Goal: Task Accomplishment & Management: Complete application form

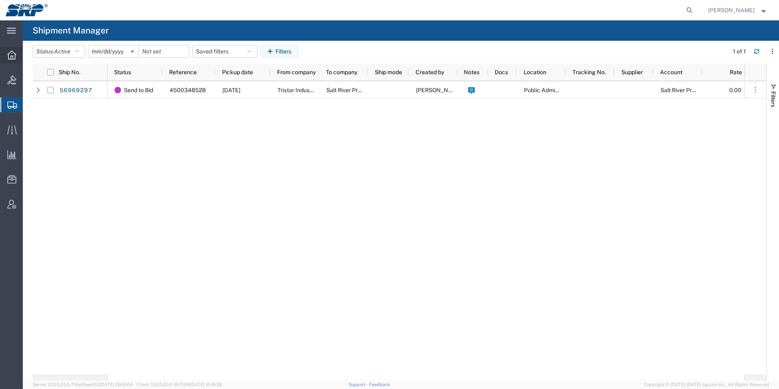
click at [13, 62] on div at bounding box center [11, 55] width 23 height 16
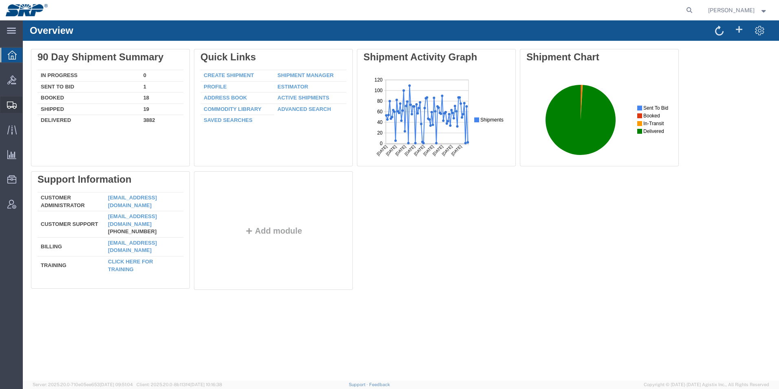
click at [11, 101] on svg-icon at bounding box center [12, 105] width 10 height 8
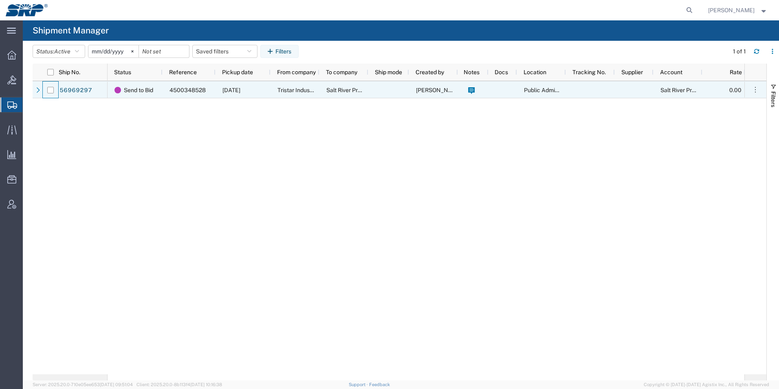
click at [57, 90] on div at bounding box center [50, 89] width 15 height 17
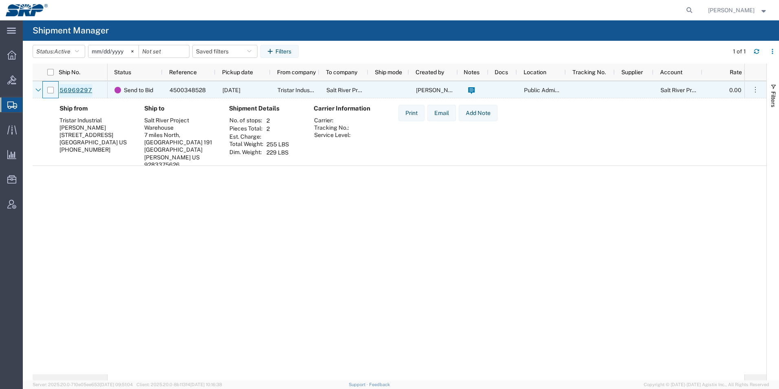
click at [68, 89] on link "56969297" at bounding box center [75, 90] width 33 height 13
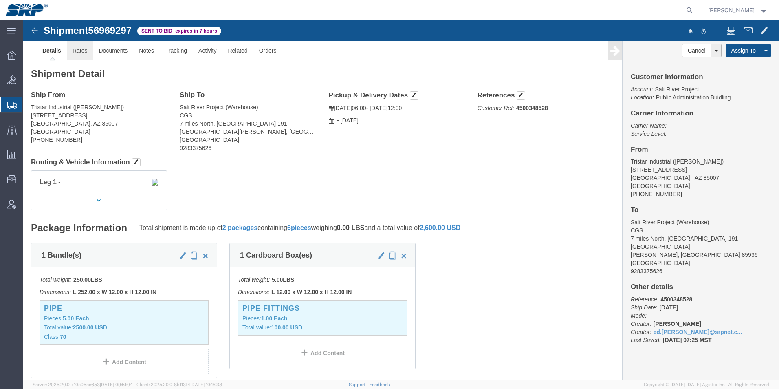
click link "Rates"
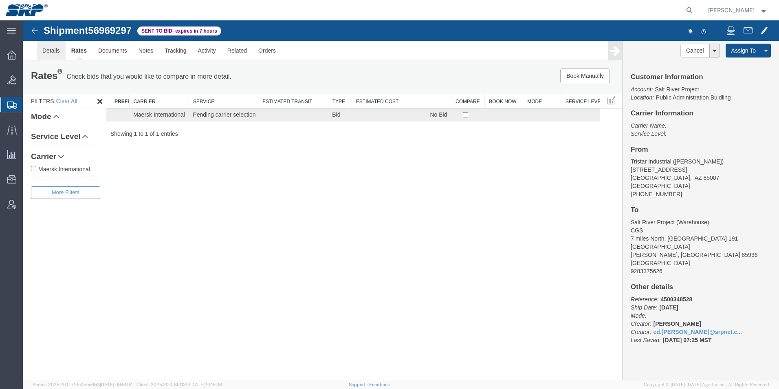
click at [53, 53] on link "Details" at bounding box center [51, 51] width 29 height 20
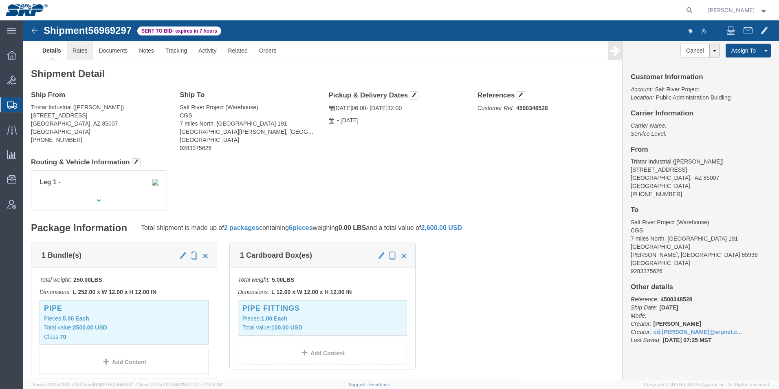
click link "Rates"
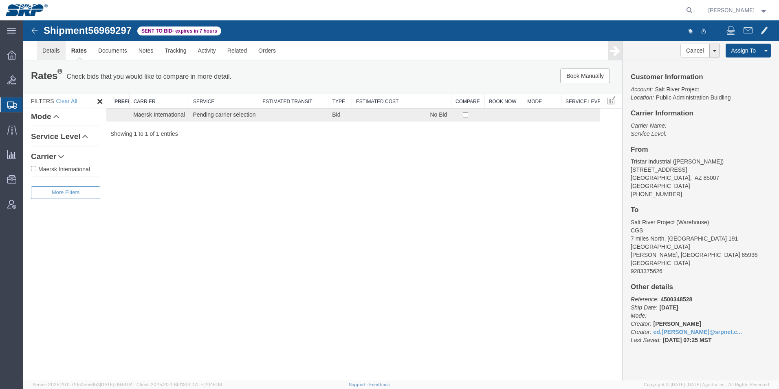
click at [45, 53] on link "Details" at bounding box center [51, 51] width 29 height 20
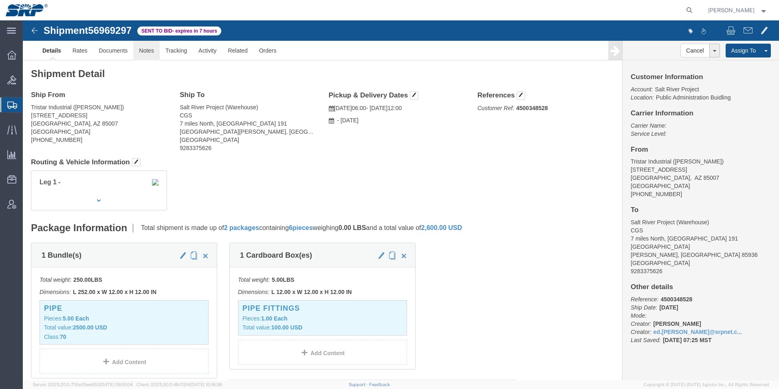
click link "Notes"
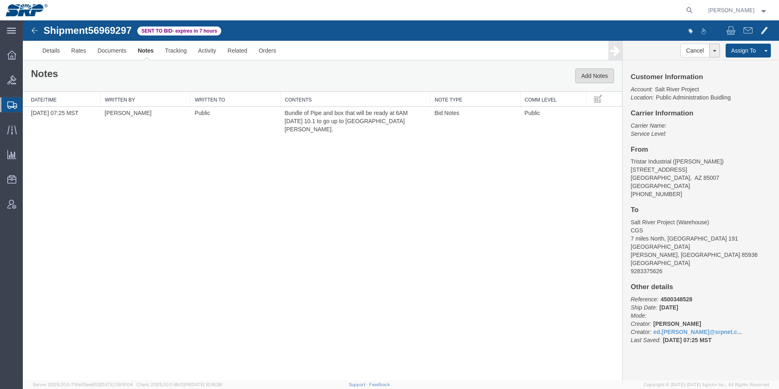
click at [593, 72] on button "Add Notes" at bounding box center [594, 75] width 39 height 15
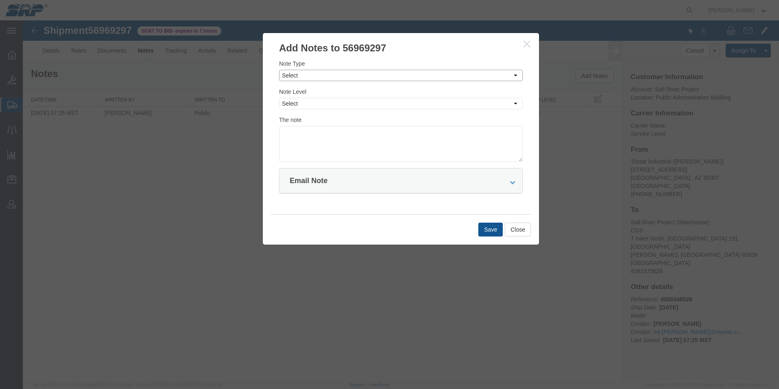
click at [326, 78] on select "Select Approval Bid Notes Carrier Change Notes Claim Notes Content Hazmat Notes…" at bounding box center [401, 75] width 244 height 11
select select "PICKUP_LOCATION_NOTES"
click at [279, 70] on select "Select Approval Bid Notes Carrier Change Notes Claim Notes Content Hazmat Notes…" at bounding box center [401, 75] width 244 height 11
click at [301, 100] on select "Select Private to Account Private to Vendor Public" at bounding box center [401, 103] width 244 height 11
select select "PUBLIC"
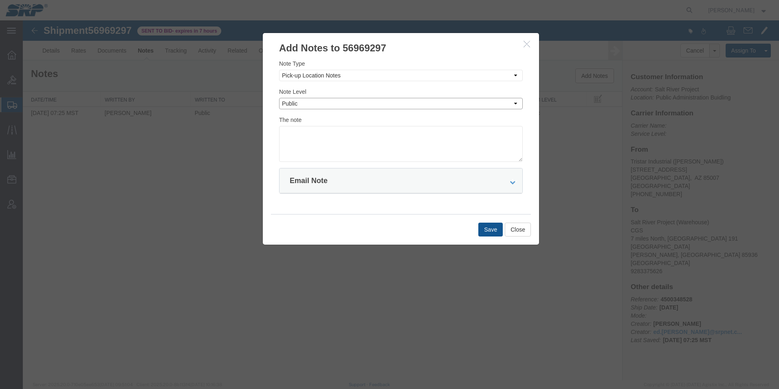
click at [279, 98] on select "Select Private to Account Private to Vendor Public" at bounding box center [401, 103] width 244 height 11
click at [306, 130] on textarea at bounding box center [401, 144] width 244 height 36
paste textarea "C"
type textarea "PIckup contact is [PERSON_NAME] [PHONE_NUMBER]"
click at [488, 231] on button "Save" at bounding box center [490, 229] width 24 height 14
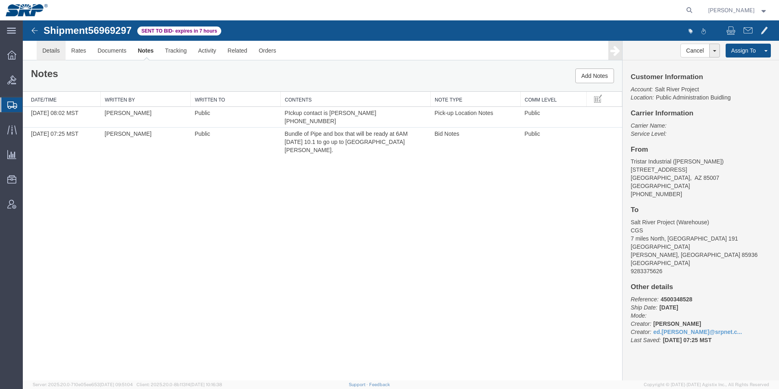
click at [49, 53] on link "Details" at bounding box center [51, 51] width 29 height 20
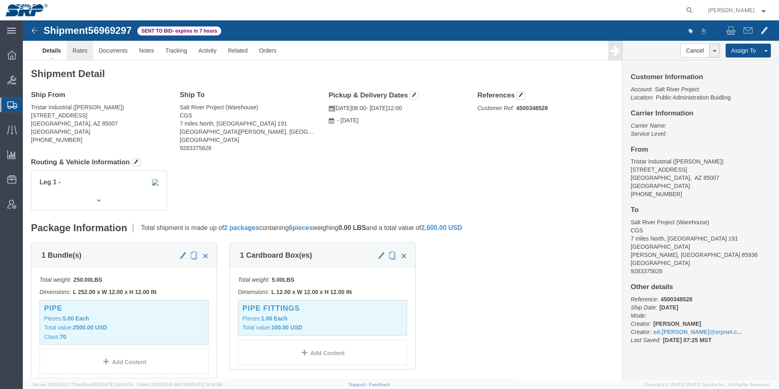
click link "Rates"
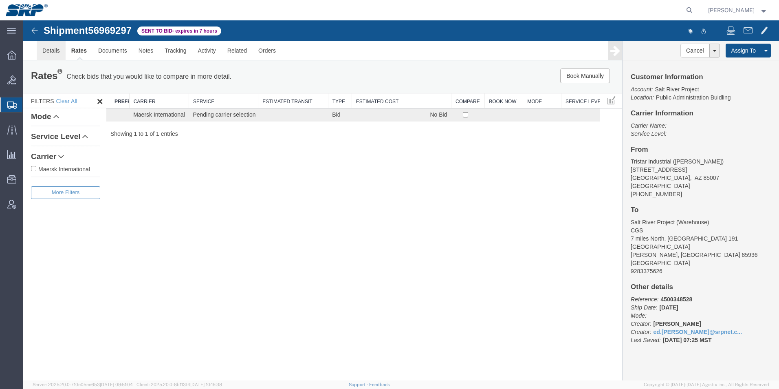
click at [52, 50] on link "Details" at bounding box center [51, 51] width 29 height 20
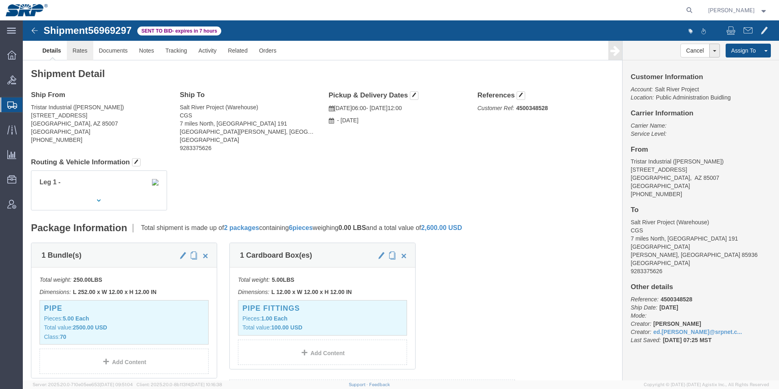
click link "Rates"
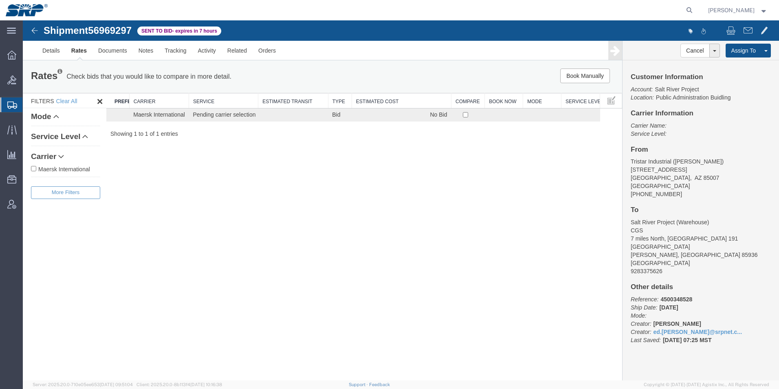
click at [9, 103] on icon at bounding box center [12, 104] width 10 height 7
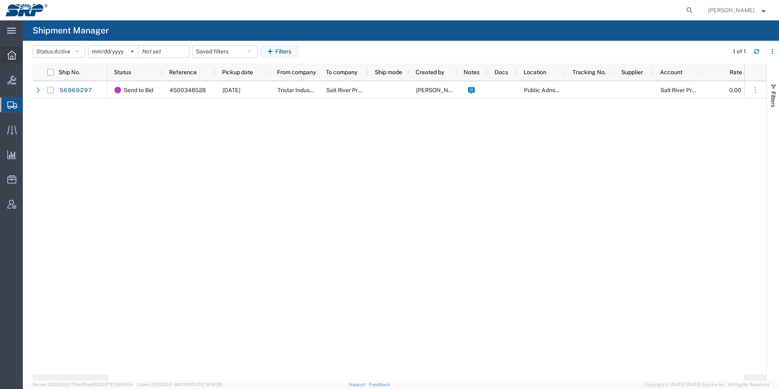
click at [11, 62] on div at bounding box center [11, 55] width 23 height 16
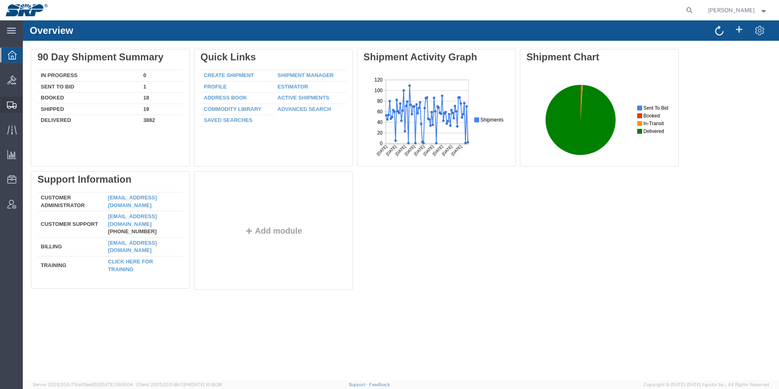
click at [9, 105] on icon at bounding box center [12, 104] width 10 height 7
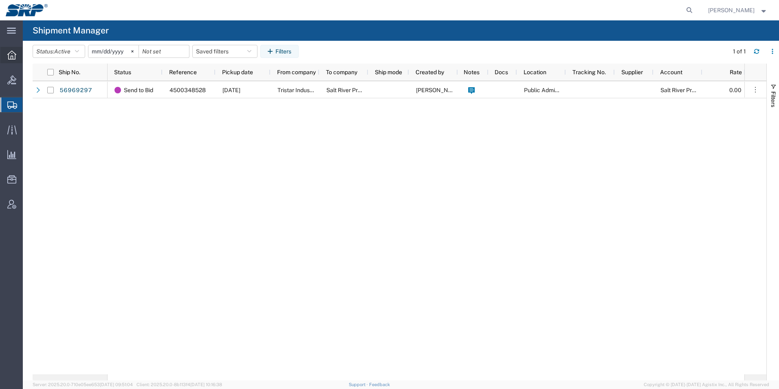
click at [11, 55] on icon at bounding box center [11, 55] width 9 height 9
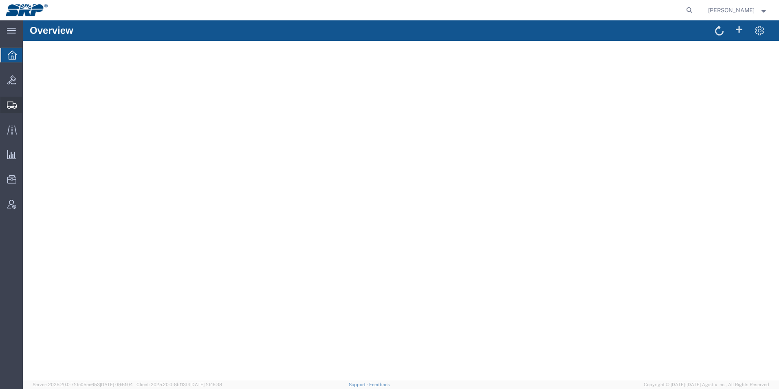
click at [9, 103] on icon at bounding box center [12, 104] width 10 height 7
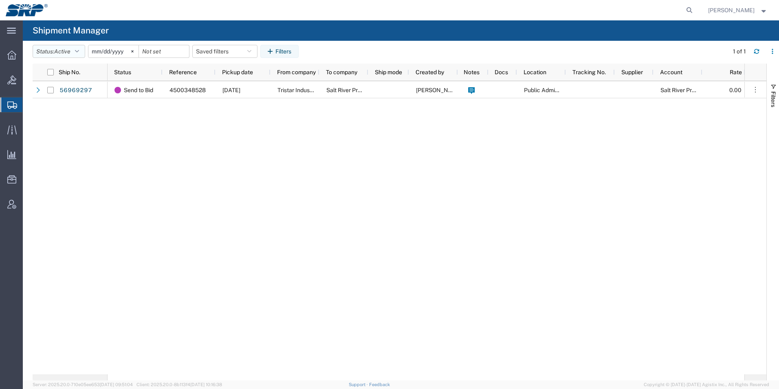
click at [57, 52] on button "Status: Active" at bounding box center [59, 51] width 53 height 13
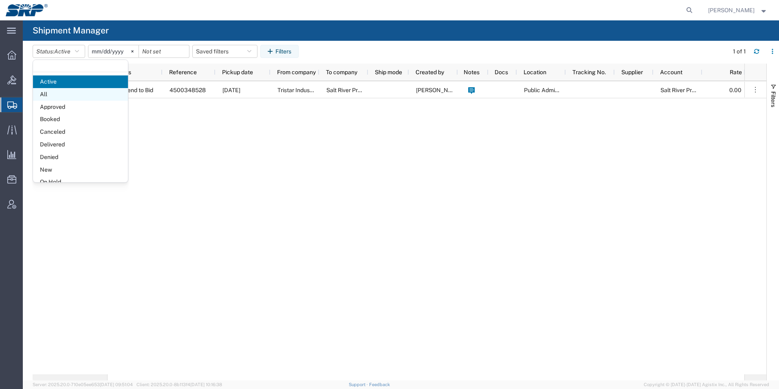
click at [42, 91] on span "All" at bounding box center [80, 94] width 95 height 13
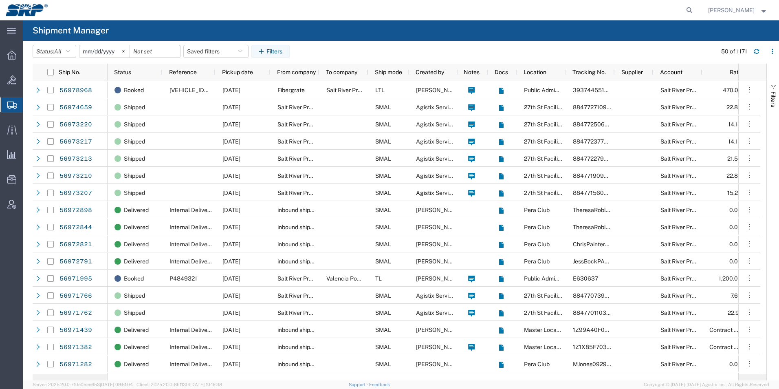
click at [9, 99] on div at bounding box center [11, 104] width 23 height 15
click at [0, 0] on span "Create Shipment" at bounding box center [0, 0] width 0 height 0
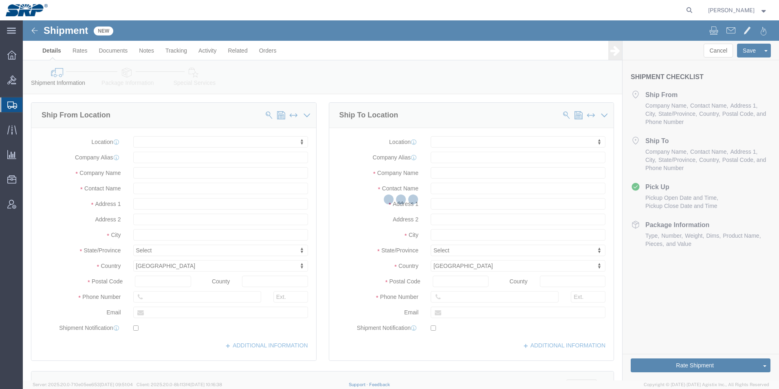
select select
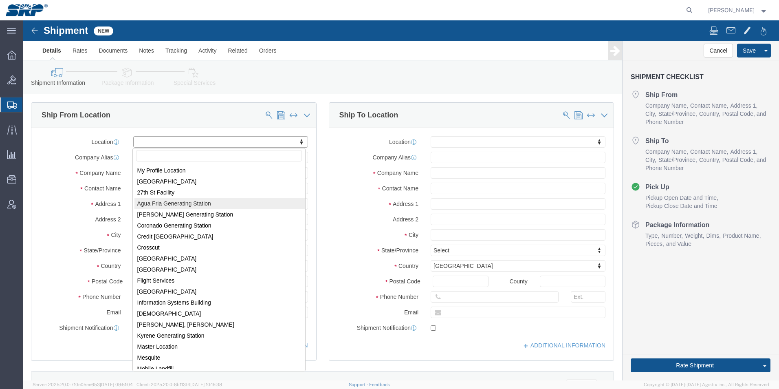
select select "54824"
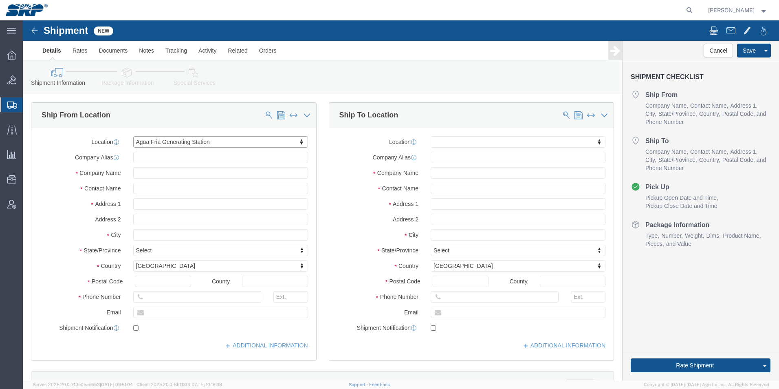
select select "AZ"
click input "text"
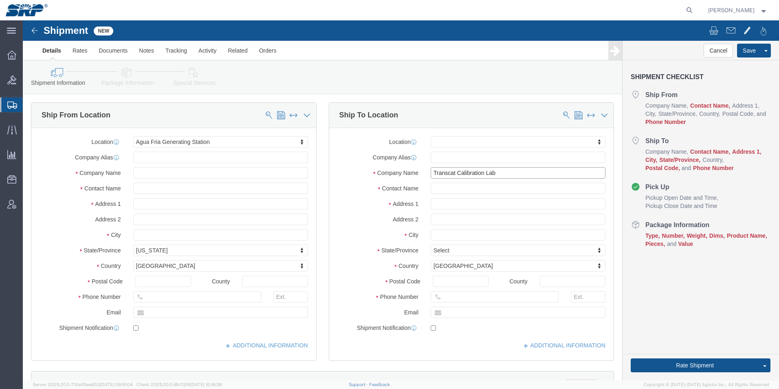
type input "Transcat Calibration Lab"
click input "text"
click input "[STREET_ADDRESS]"
type input "[STREET_ADDRESS]"
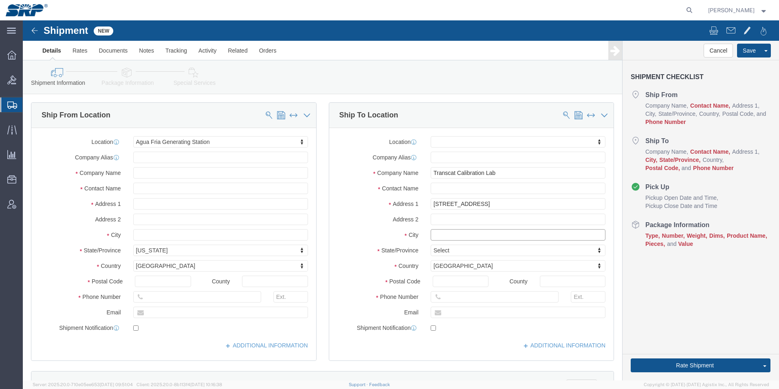
click input "text"
type input "[GEOGRAPHIC_DATA]"
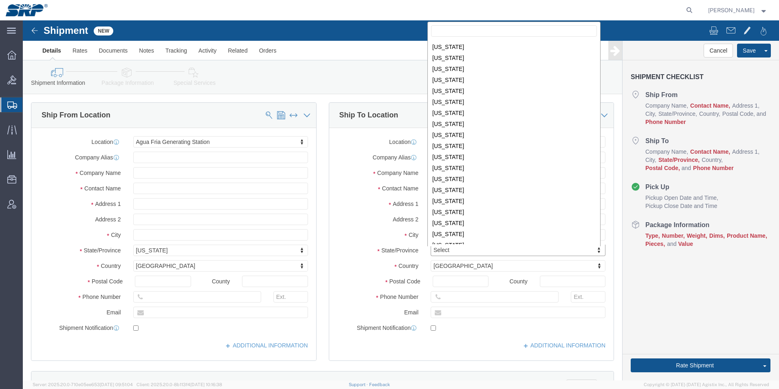
scroll to position [368, 0]
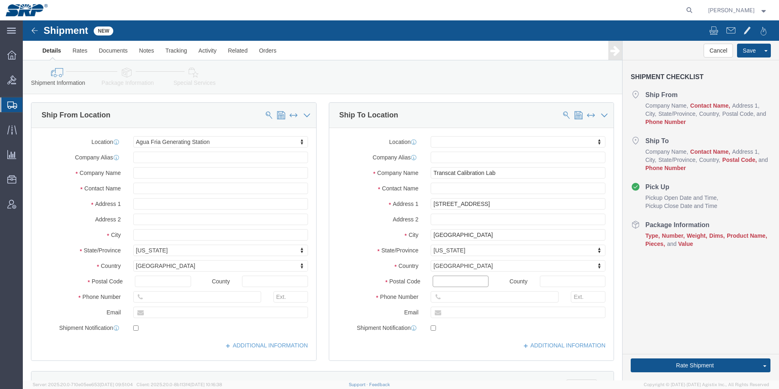
click input "Postal Code"
type input "77084"
click input "text"
type input "5853529460"
click input "text"
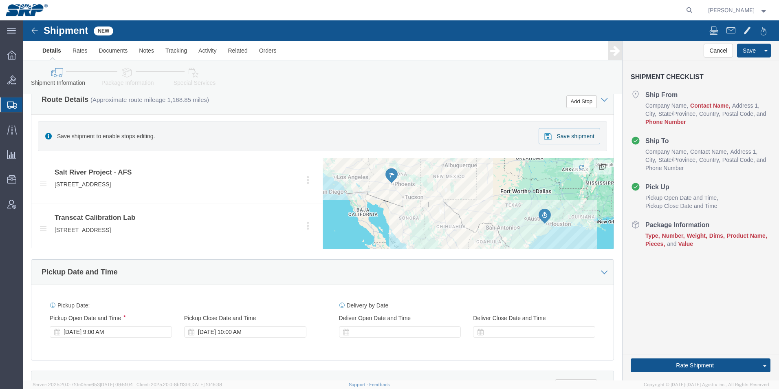
scroll to position [285, 0]
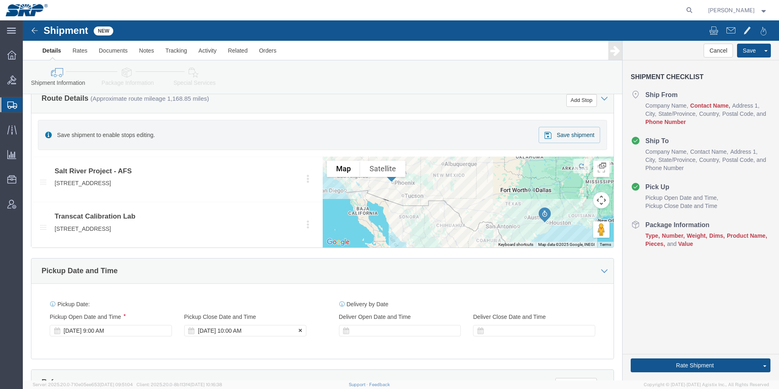
type input "JW7UQ/00"
click div "[DATE] 10:00 AM"
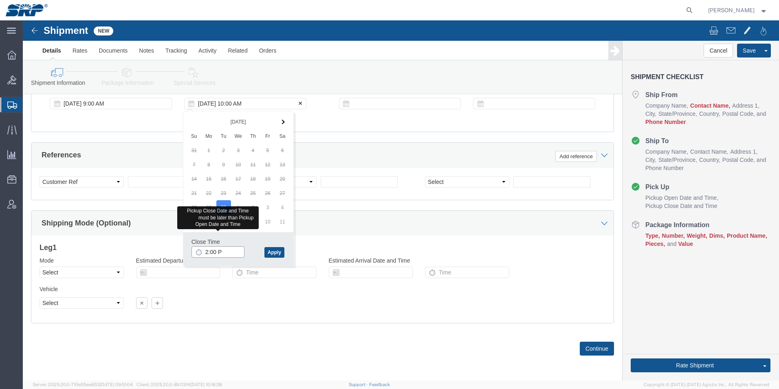
type input "2:00 PM"
click button "Apply"
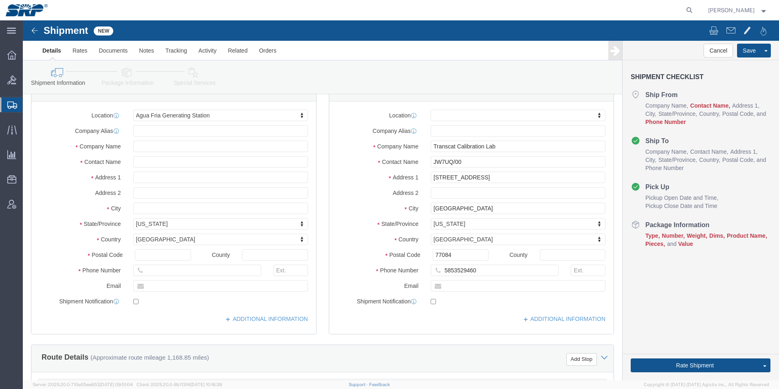
scroll to position [23, 0]
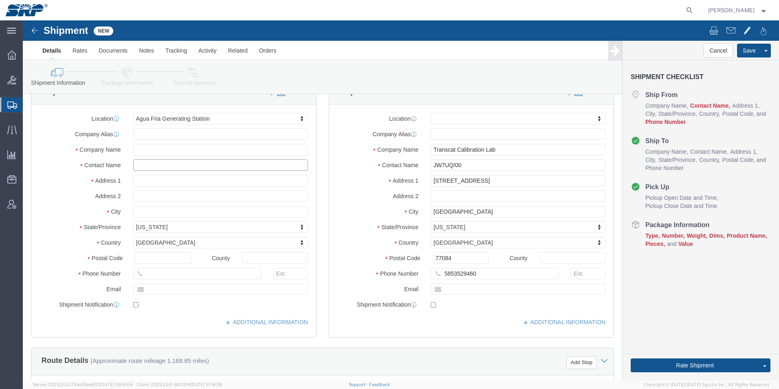
click input "text"
type input "[PERSON_NAME]"
click input "text"
paste input "[PHONE_NUMBER]"
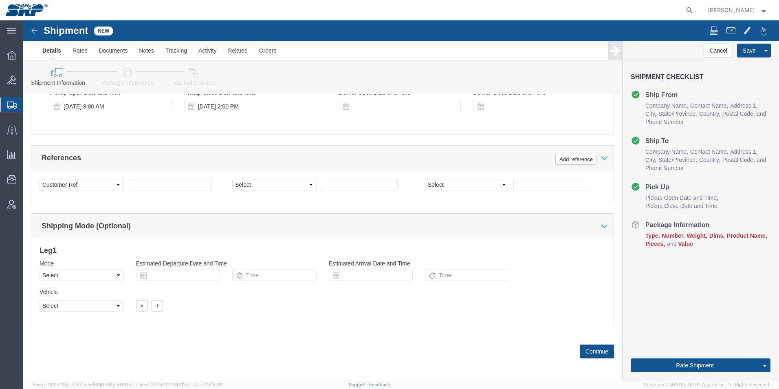
scroll to position [512, 0]
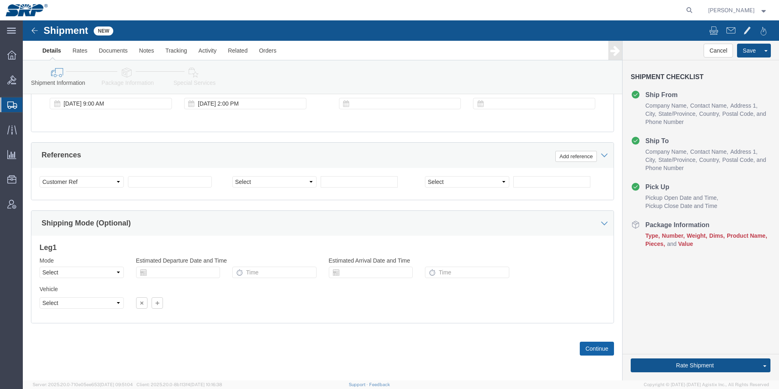
type input "[PHONE_NUMBER]"
click button "Continue"
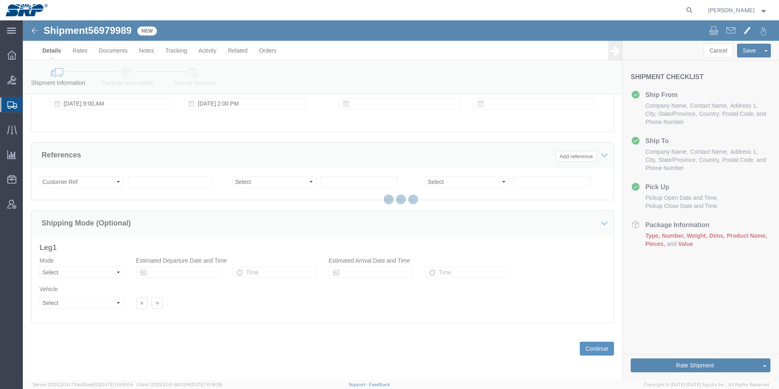
select select "54824"
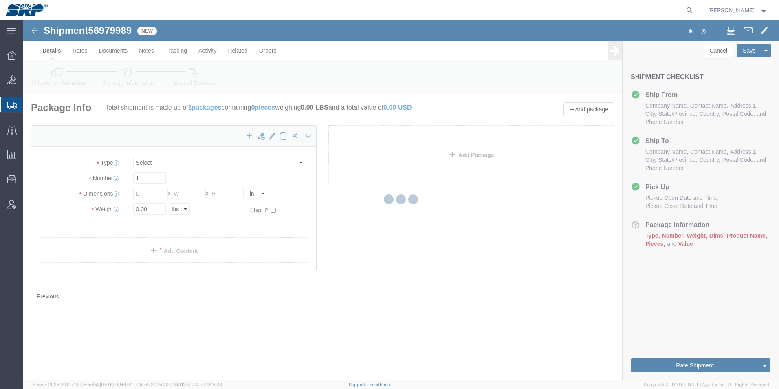
select select "CBOX"
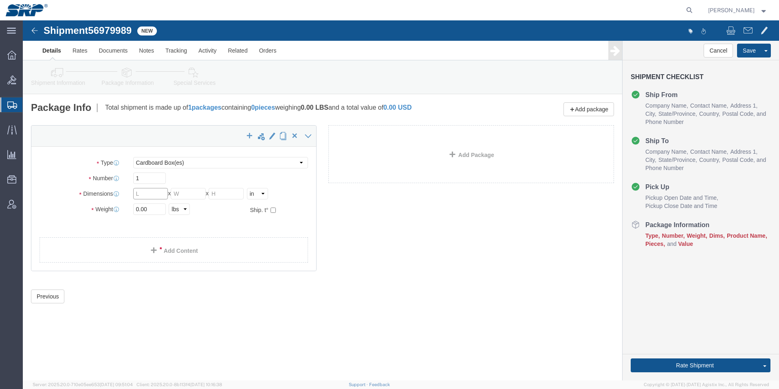
click input "text"
type input "19"
type input "15"
type input "16"
drag, startPoint x: 133, startPoint y: 189, endPoint x: 75, endPoint y: 188, distance: 57.9
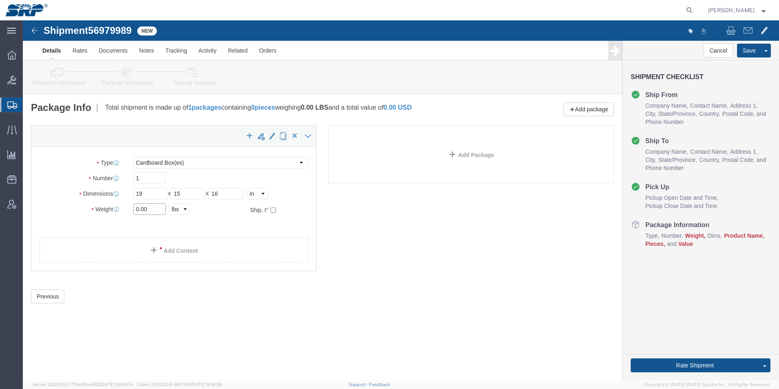
click div "Weight 0.00 Select kgs lbs Ship. t°"
type input "36"
click link "Add Content"
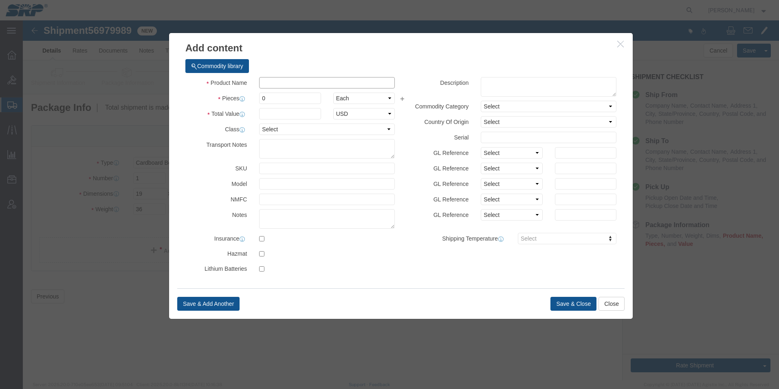
click input "text"
type input "Measuring Device NOS"
drag, startPoint x: 258, startPoint y: 75, endPoint x: 165, endPoint y: 66, distance: 93.7
click div "Product Name Measuring Device NOS Pieces 0 Select Bag Barrels 100Board Feet Bot…"
type input "1"
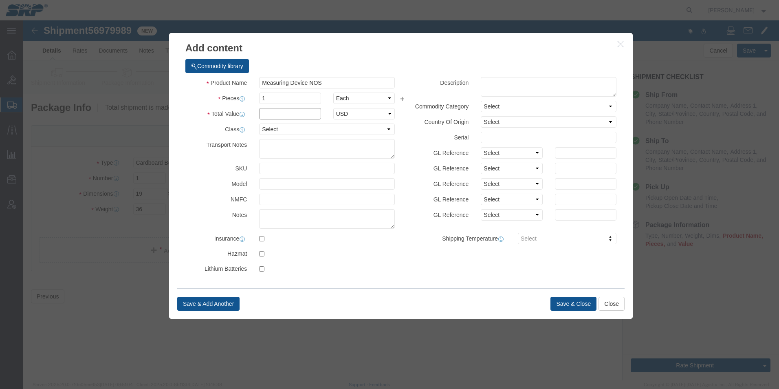
click input "text"
type input "1000"
click button "Save & Close"
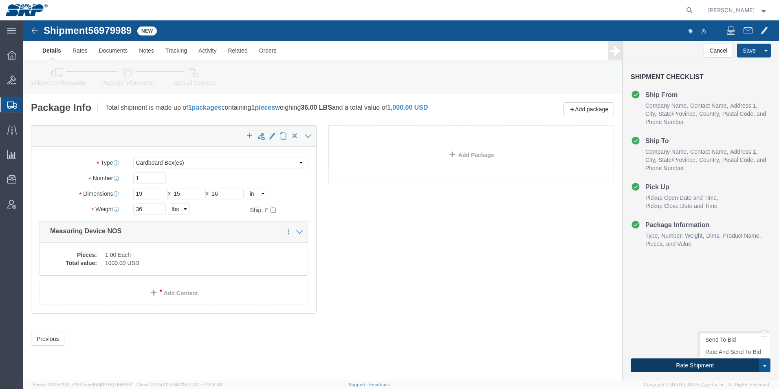
click button "Rate Shipment"
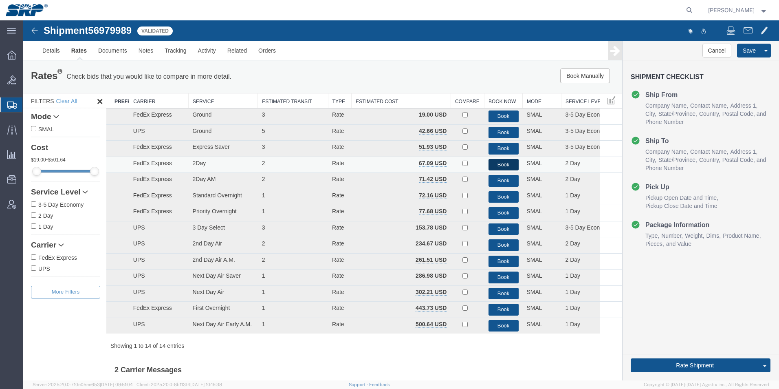
click at [497, 163] on button "Book" at bounding box center [504, 165] width 30 height 12
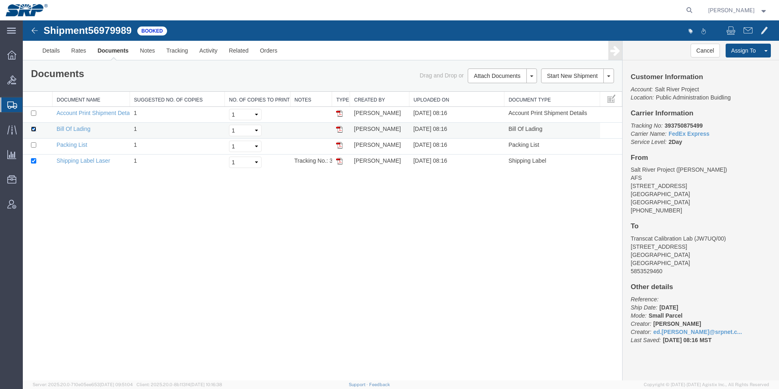
click at [33, 128] on input "checkbox" at bounding box center [33, 128] width 5 height 5
checkbox input "false"
click at [482, 103] on link "Email Documents" at bounding box center [501, 102] width 71 height 12
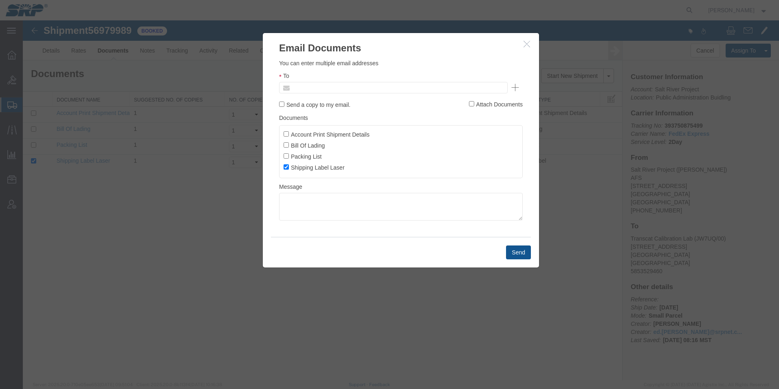
click at [304, 87] on input "text" at bounding box center [338, 87] width 95 height 11
type input "ed.s"
click at [515, 252] on button "Send" at bounding box center [518, 252] width 25 height 14
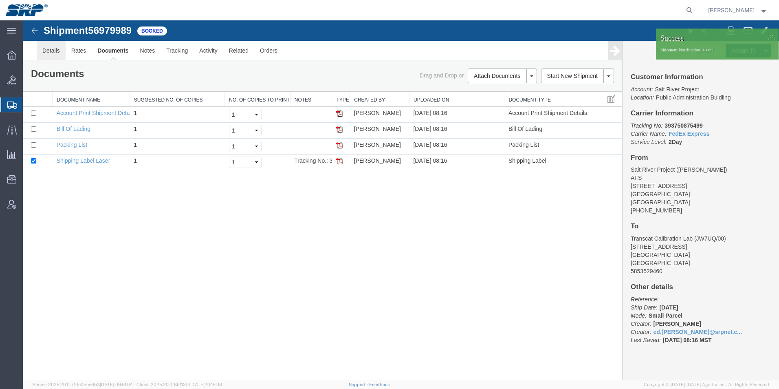
click at [51, 53] on link "Details" at bounding box center [51, 51] width 29 height 20
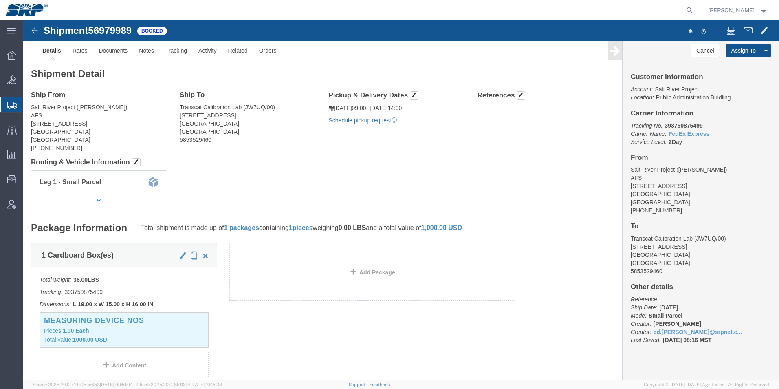
click link "Schedule pickup request"
click at [4, 100] on div at bounding box center [11, 104] width 23 height 15
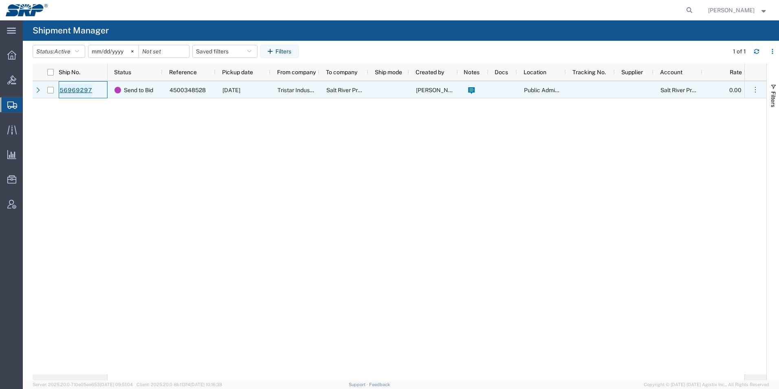
click at [69, 88] on link "56969297" at bounding box center [75, 90] width 33 height 13
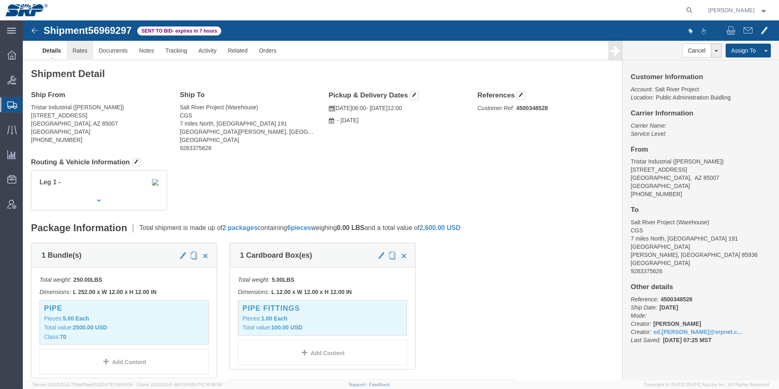
click link "Rates"
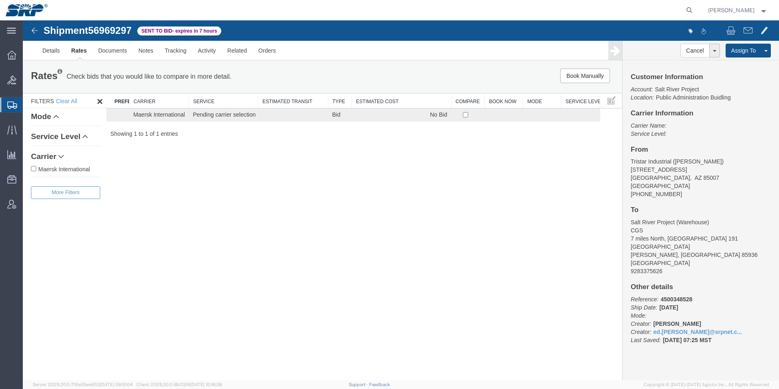
click at [12, 108] on icon at bounding box center [12, 104] width 10 height 7
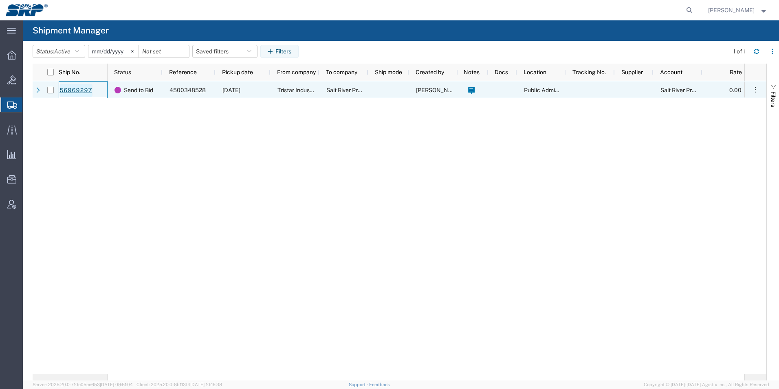
click at [73, 92] on link "56969297" at bounding box center [75, 90] width 33 height 13
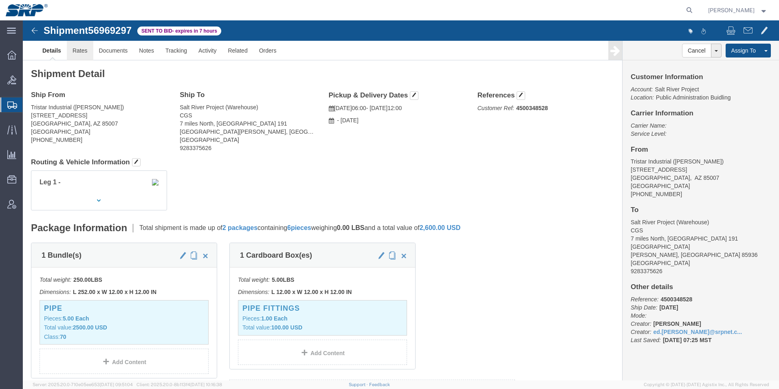
click link "Rates"
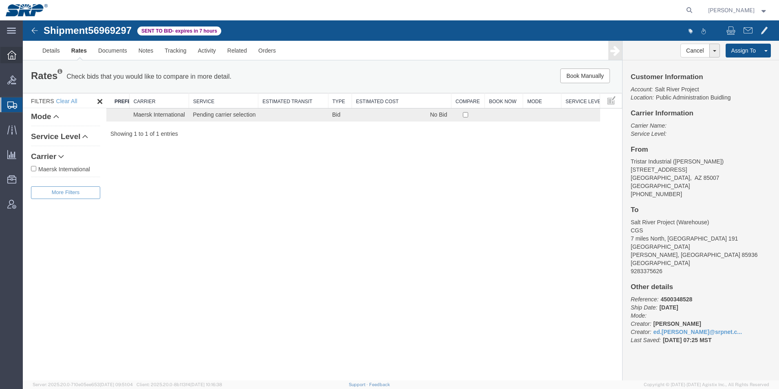
click at [11, 57] on icon at bounding box center [11, 55] width 9 height 9
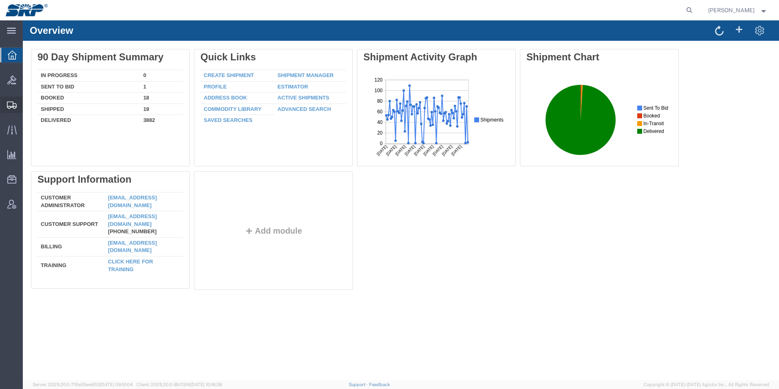
click at [3, 102] on div at bounding box center [11, 105] width 23 height 16
